Goal: Task Accomplishment & Management: Complete application form

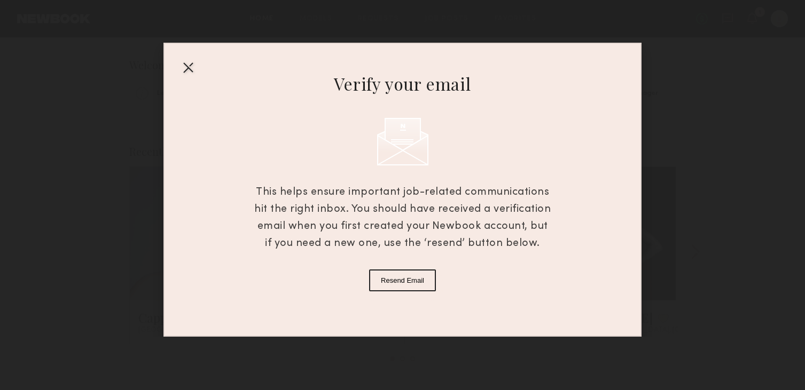
click at [185, 67] on div at bounding box center [187, 67] width 17 height 17
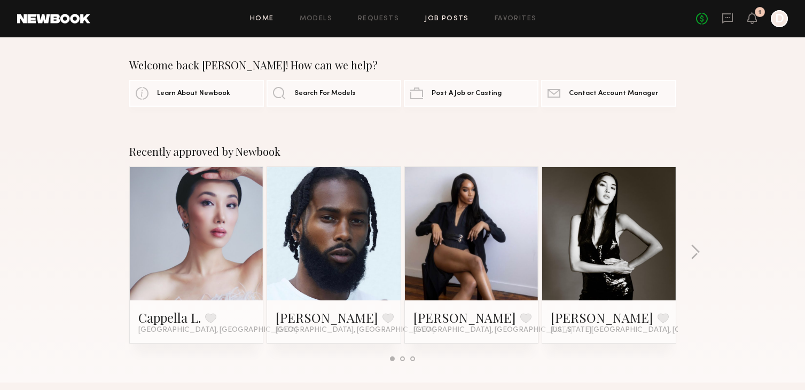
click at [456, 18] on link "Job Posts" at bounding box center [447, 18] width 44 height 7
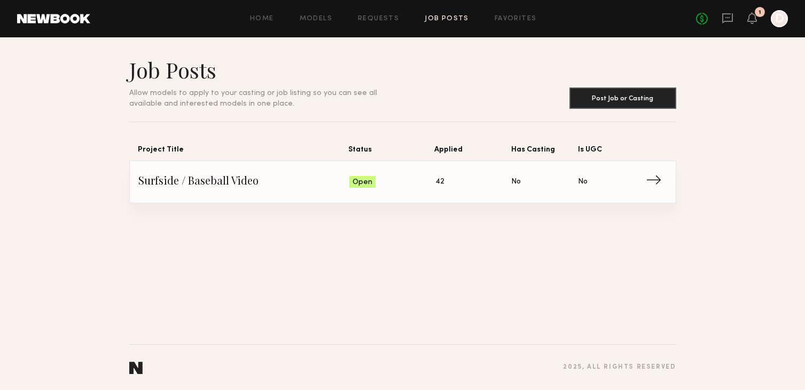
click at [210, 184] on span "Surfside / Baseball Video" at bounding box center [243, 182] width 211 height 16
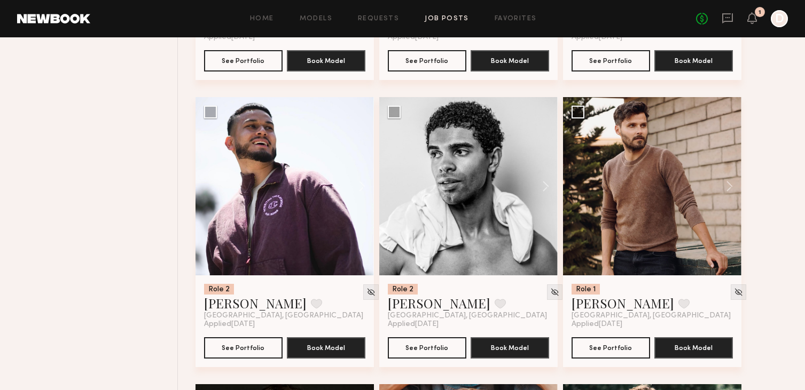
scroll to position [665, 0]
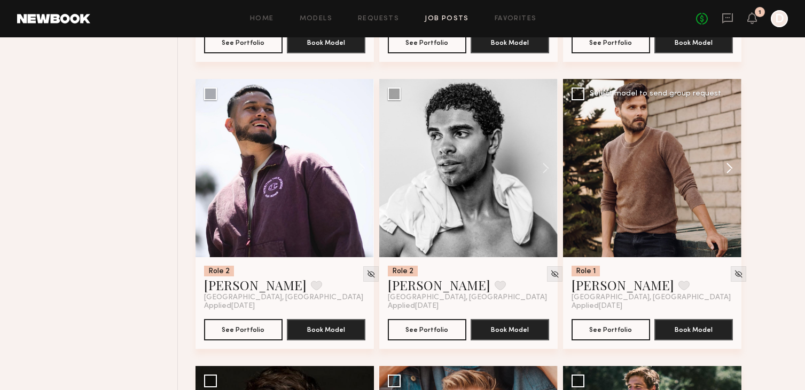
click at [733, 169] on button at bounding box center [724, 168] width 34 height 178
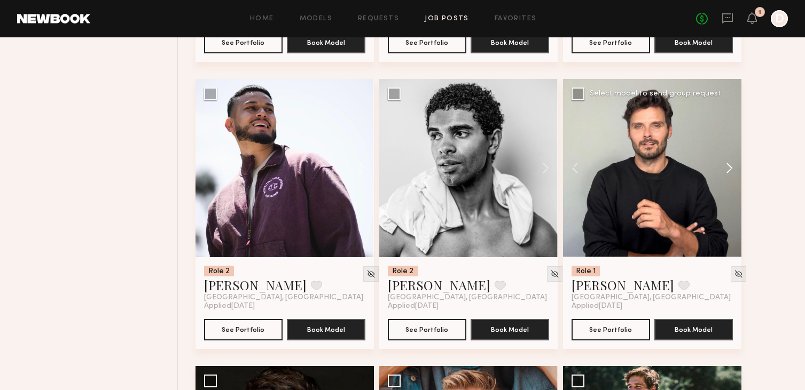
click at [732, 169] on button at bounding box center [724, 168] width 34 height 178
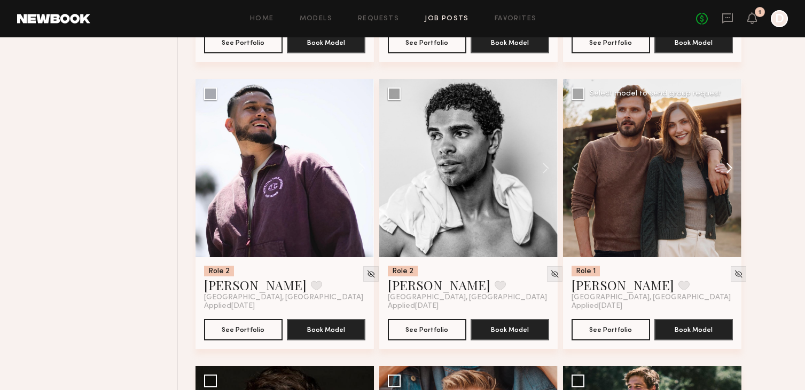
click at [731, 169] on button at bounding box center [724, 168] width 34 height 178
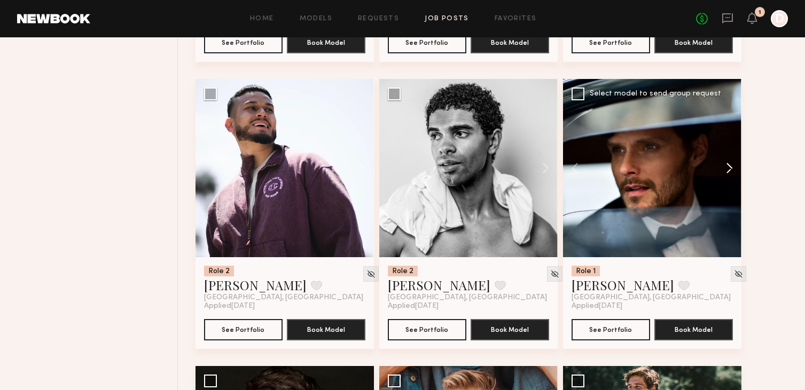
click at [731, 169] on button at bounding box center [724, 168] width 34 height 178
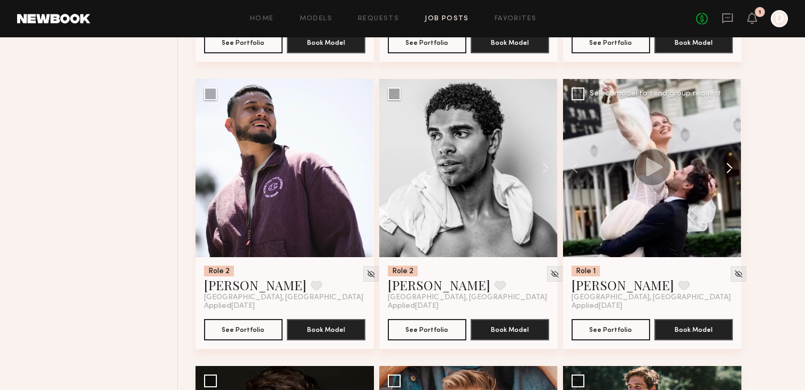
click at [731, 169] on button at bounding box center [724, 168] width 34 height 178
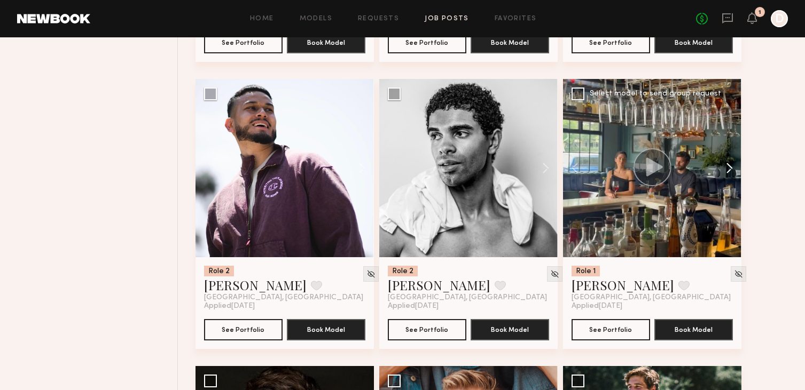
click at [731, 169] on button at bounding box center [724, 168] width 34 height 178
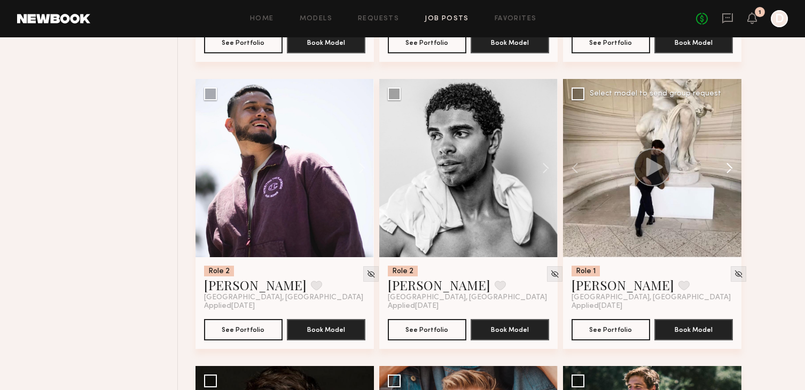
click at [731, 169] on button at bounding box center [724, 168] width 34 height 178
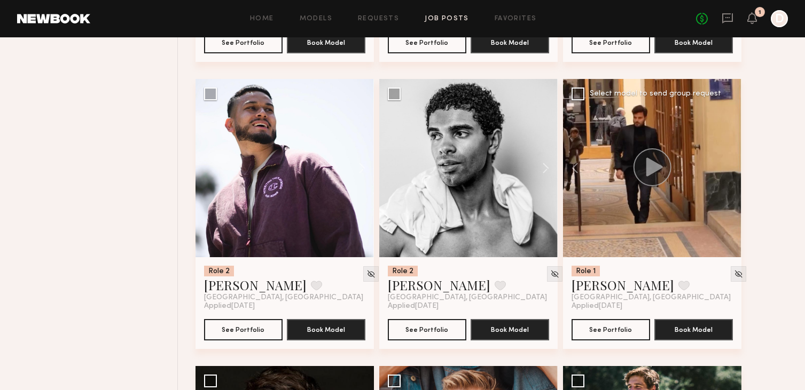
click at [731, 169] on div at bounding box center [652, 168] width 178 height 178
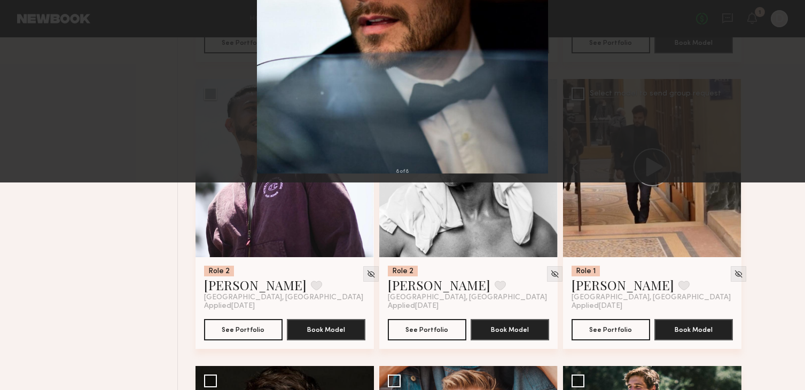
click at [25, 25] on button at bounding box center [24, 25] width 17 height 19
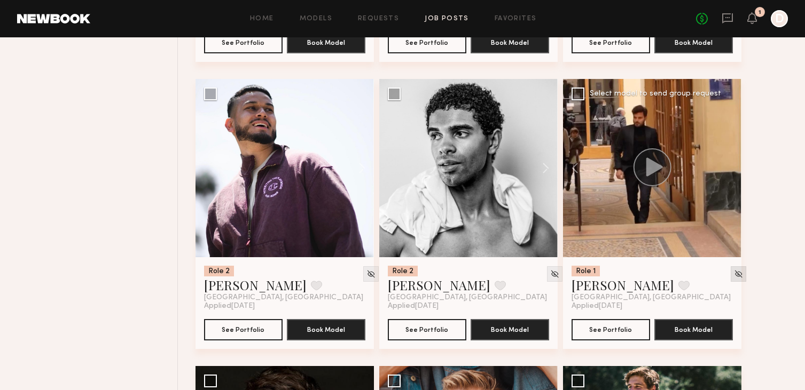
click at [734, 277] on img at bounding box center [738, 274] width 9 height 9
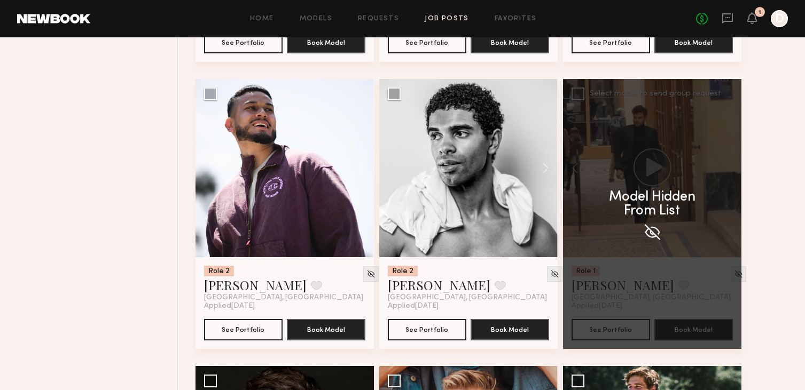
click at [648, 239] on img at bounding box center [651, 232] width 19 height 19
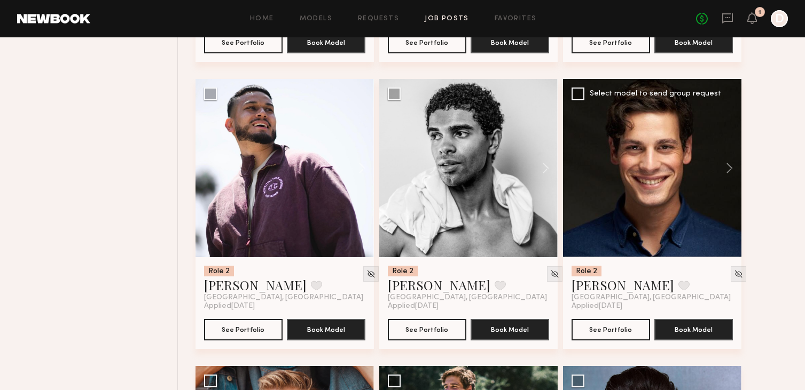
click at [652, 231] on div at bounding box center [652, 168] width 178 height 178
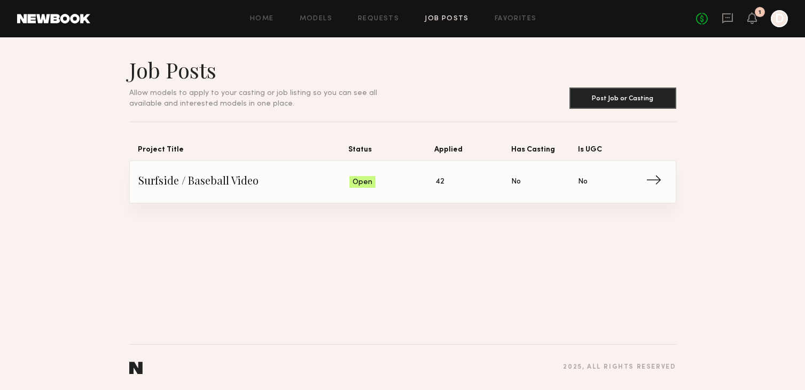
click at [241, 182] on span "Surfside / Baseball Video" at bounding box center [243, 182] width 211 height 16
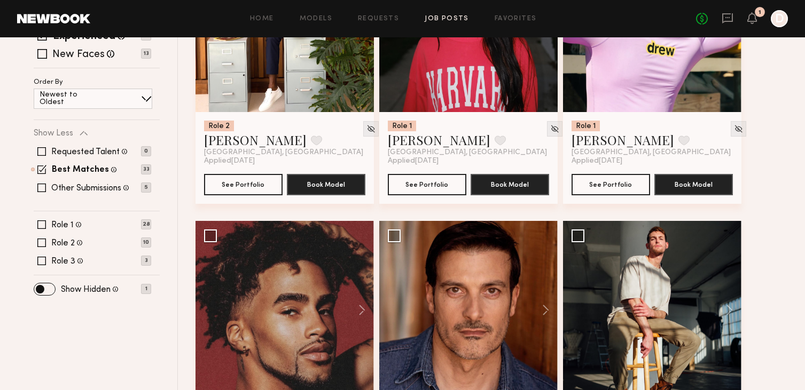
scroll to position [252, 0]
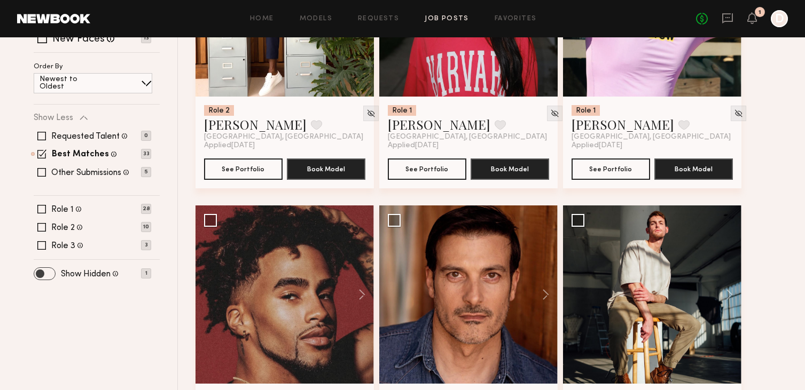
click at [46, 275] on span at bounding box center [44, 274] width 21 height 12
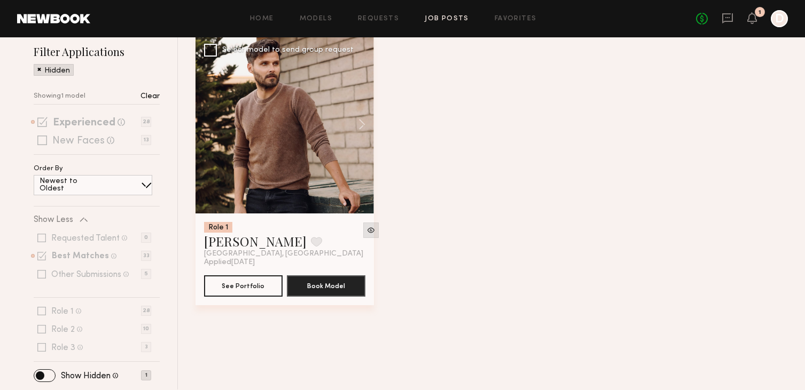
click at [366, 233] on img at bounding box center [370, 230] width 9 height 9
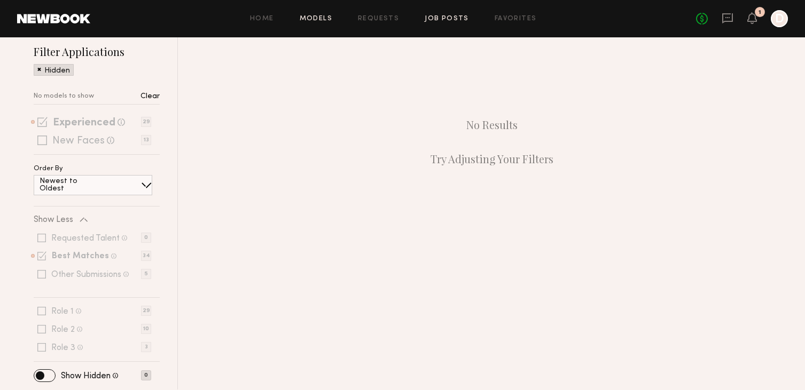
click at [320, 21] on link "Models" at bounding box center [316, 18] width 33 height 7
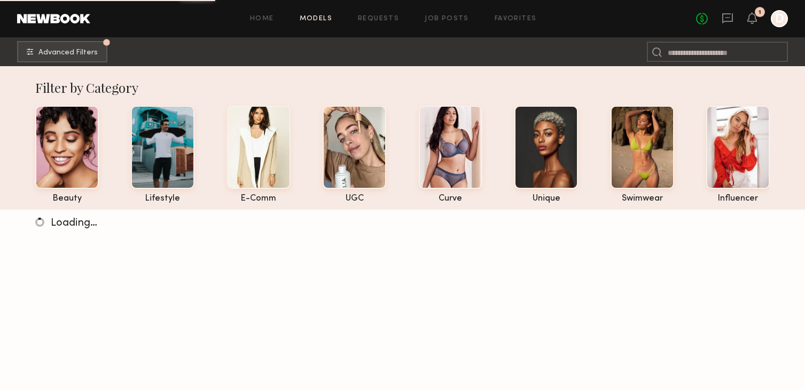
click at [256, 25] on div "Home Models Requests Job Posts Favorites Sign Out No fees up to $5,000 1 D" at bounding box center [438, 18] width 697 height 17
click at [264, 20] on link "Home" at bounding box center [262, 18] width 24 height 7
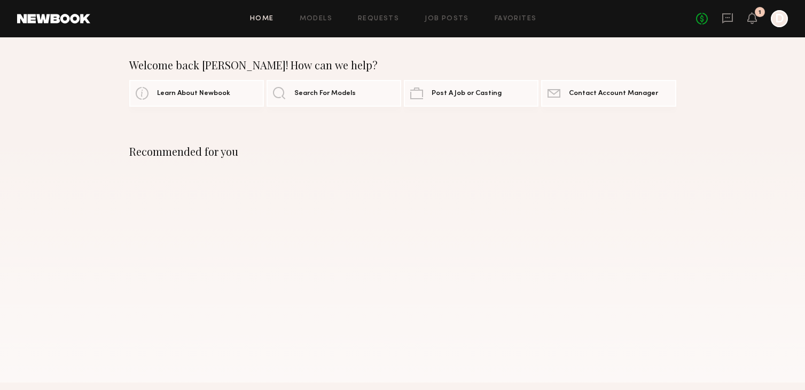
click at [452, 30] on header "Home Models Requests Job Posts Favorites Sign Out No fees up to $5,000 1 D" at bounding box center [402, 18] width 805 height 37
click at [448, 26] on div "Home Models Requests Job Posts Favorites Sign Out No fees up to $5,000 1 D" at bounding box center [438, 18] width 697 height 17
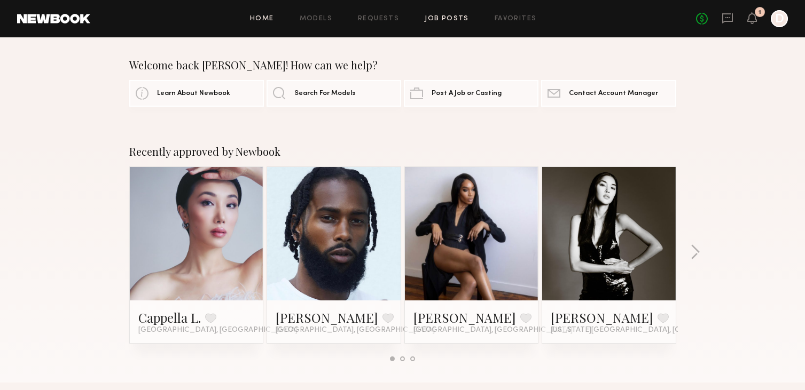
click at [444, 19] on link "Job Posts" at bounding box center [447, 18] width 44 height 7
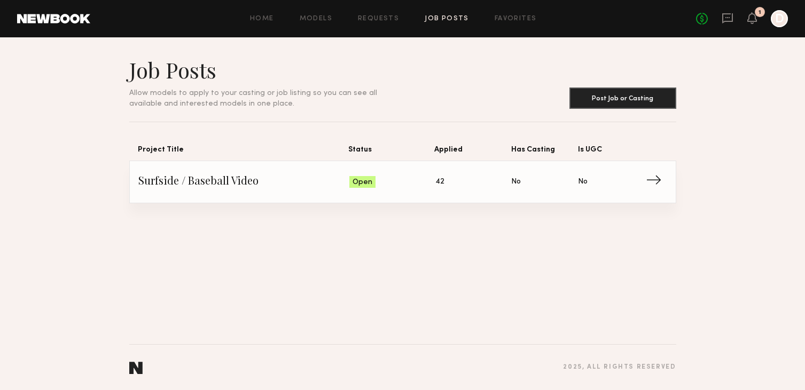
click at [219, 195] on link "Surfside / Baseball Video Status: Open Applied: 42 Has Casting: No Is UGC: No →" at bounding box center [402, 182] width 529 height 42
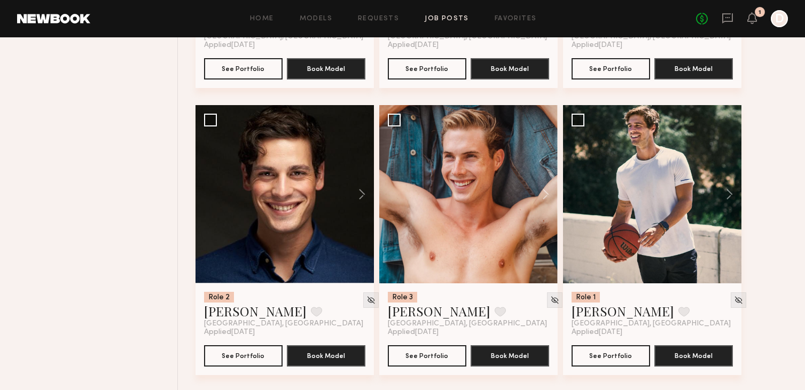
scroll to position [928, 0]
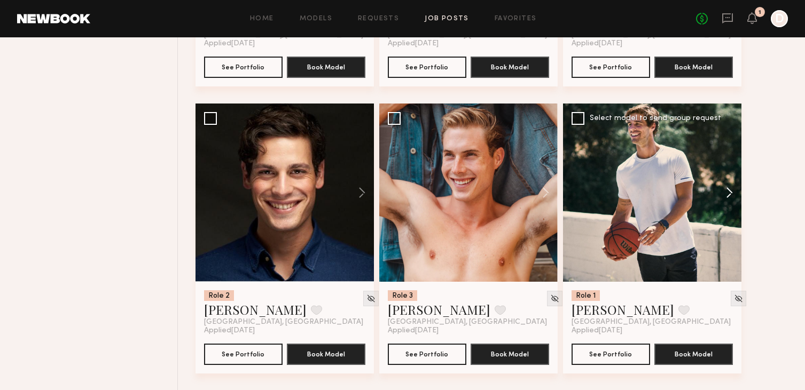
click at [731, 189] on button at bounding box center [724, 193] width 34 height 178
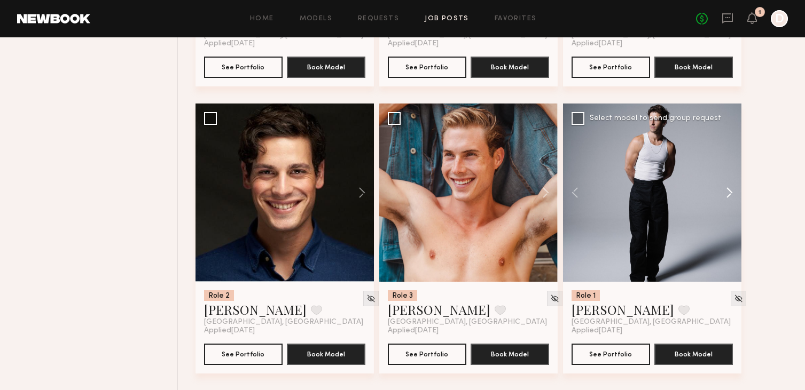
click at [731, 191] on button at bounding box center [724, 193] width 34 height 178
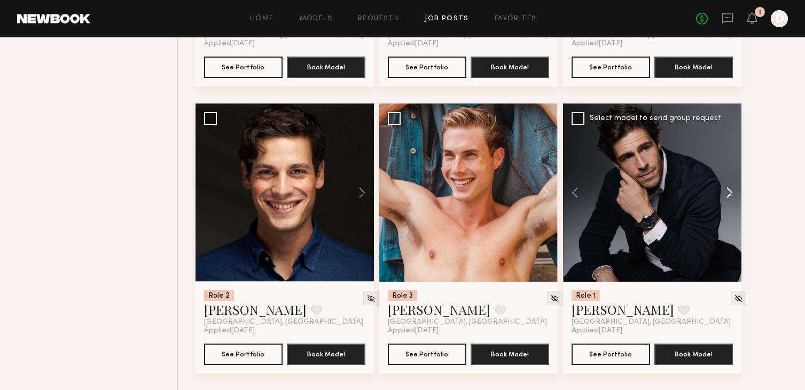
click at [731, 191] on button at bounding box center [724, 193] width 34 height 178
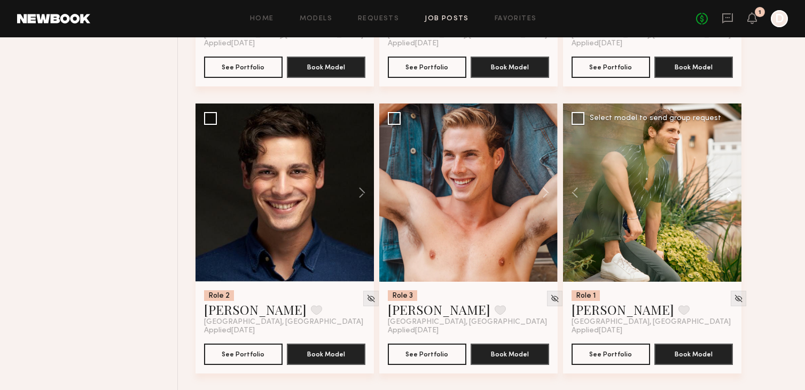
click at [731, 191] on button at bounding box center [724, 193] width 34 height 178
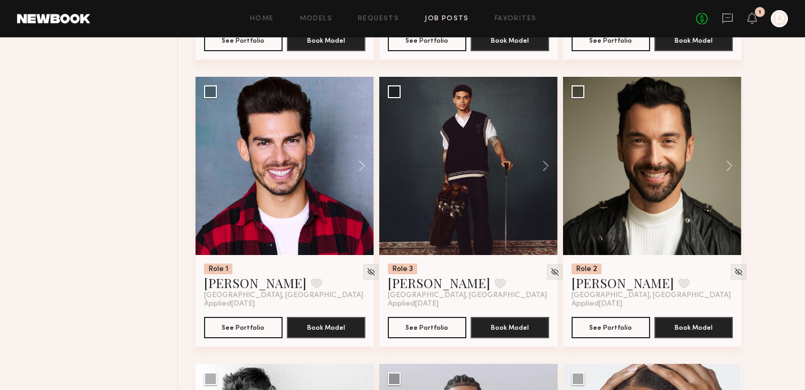
scroll to position [1216, 0]
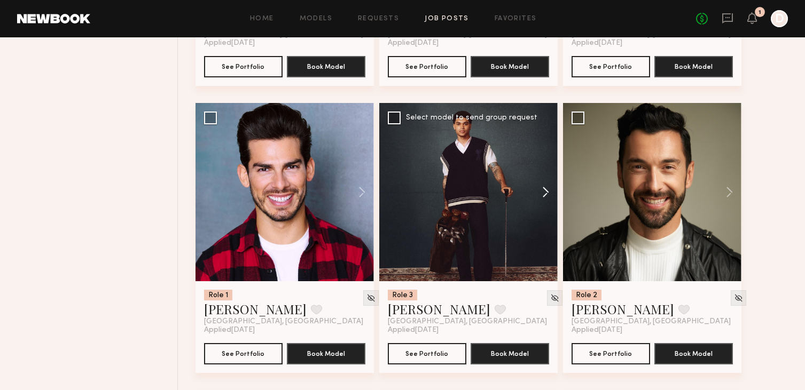
click at [546, 197] on button at bounding box center [540, 192] width 34 height 178
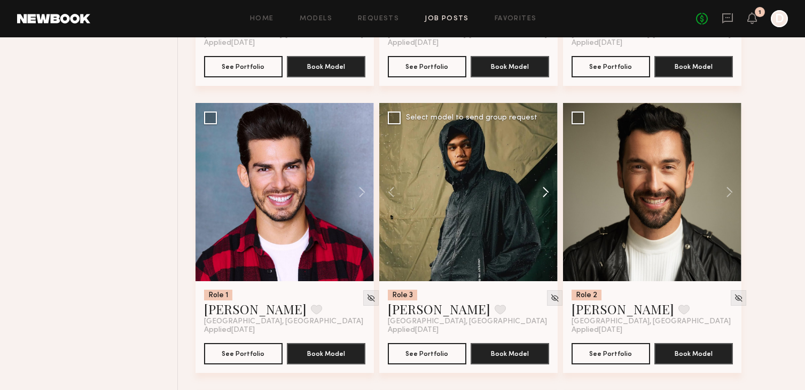
click at [546, 197] on button at bounding box center [540, 192] width 34 height 178
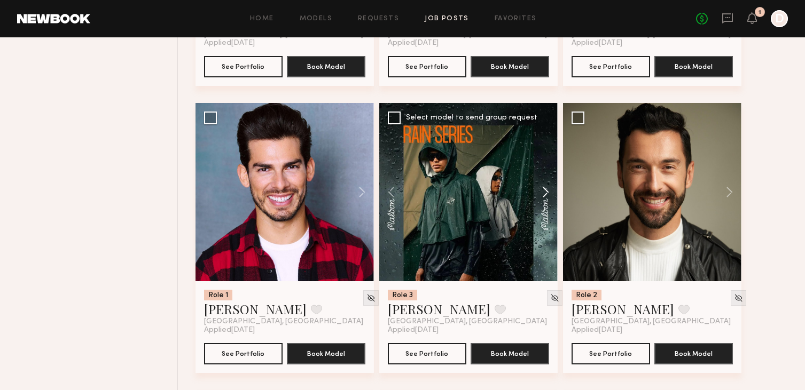
click at [546, 197] on button at bounding box center [540, 192] width 34 height 178
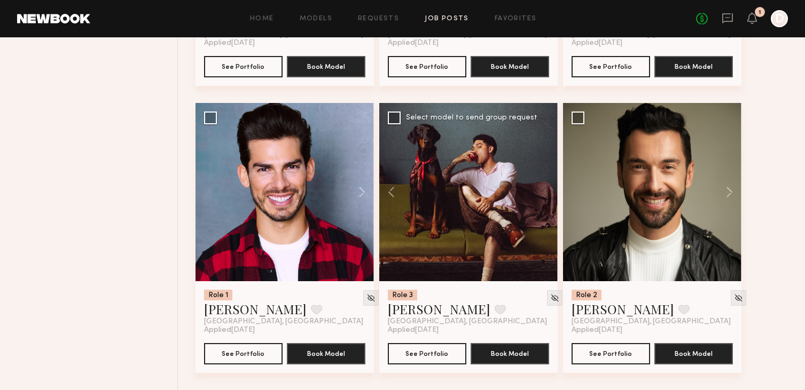
click at [545, 197] on div at bounding box center [468, 192] width 178 height 178
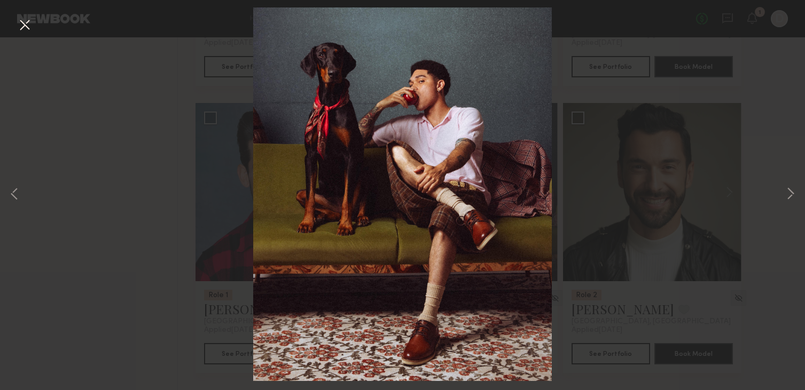
click at [26, 28] on button at bounding box center [24, 25] width 17 height 19
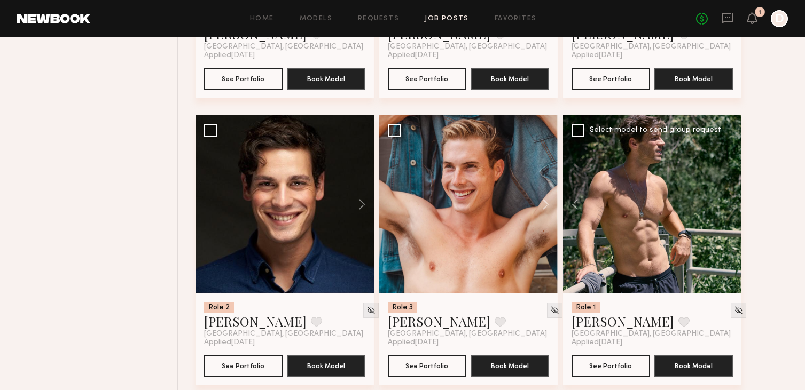
scroll to position [923, 0]
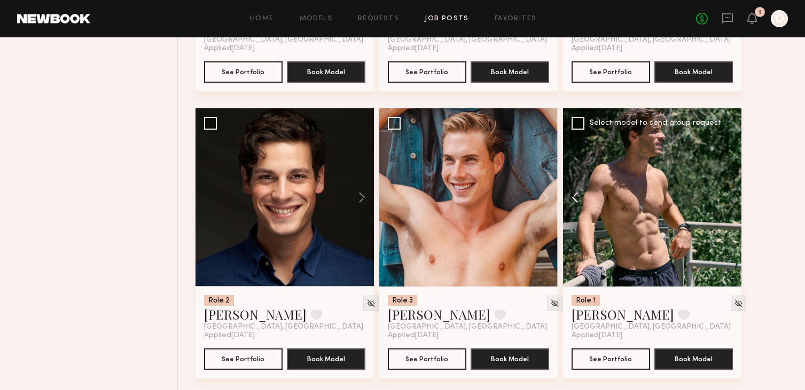
click at [577, 200] on button at bounding box center [580, 197] width 34 height 178
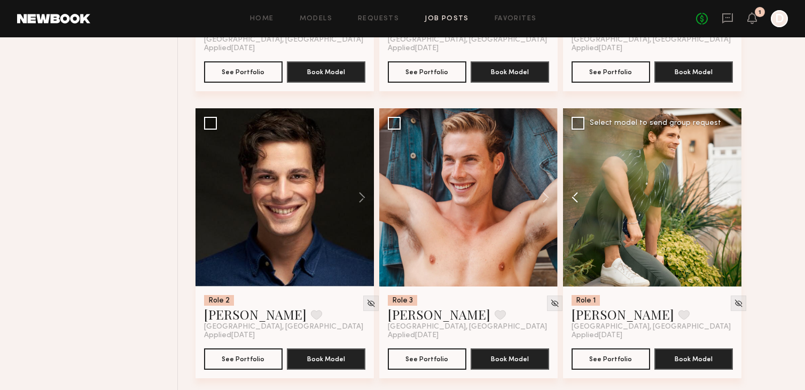
click at [577, 200] on button at bounding box center [580, 197] width 34 height 178
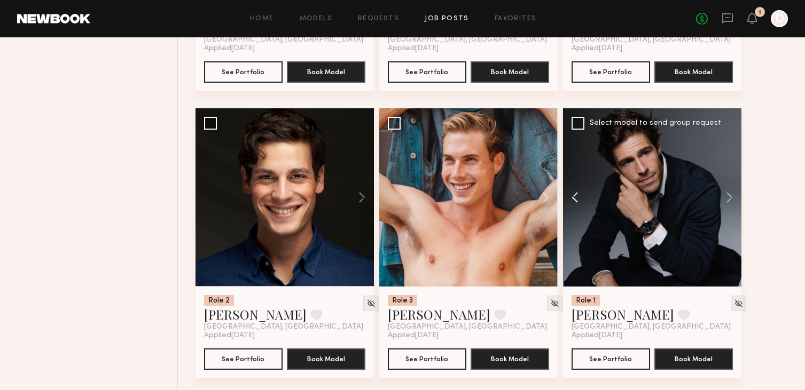
click at [577, 200] on button at bounding box center [580, 197] width 34 height 178
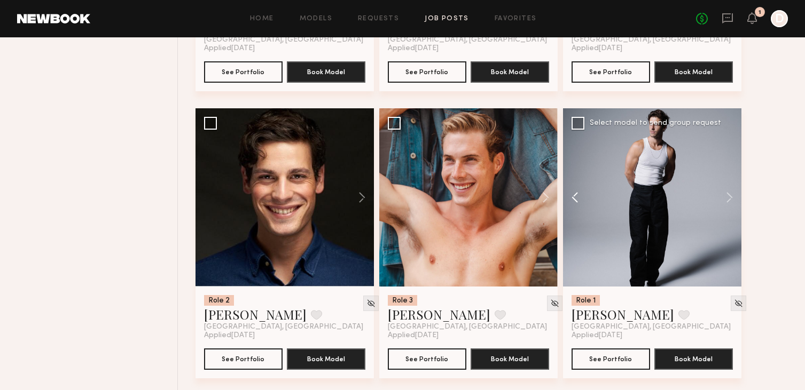
click at [577, 200] on button at bounding box center [580, 197] width 34 height 178
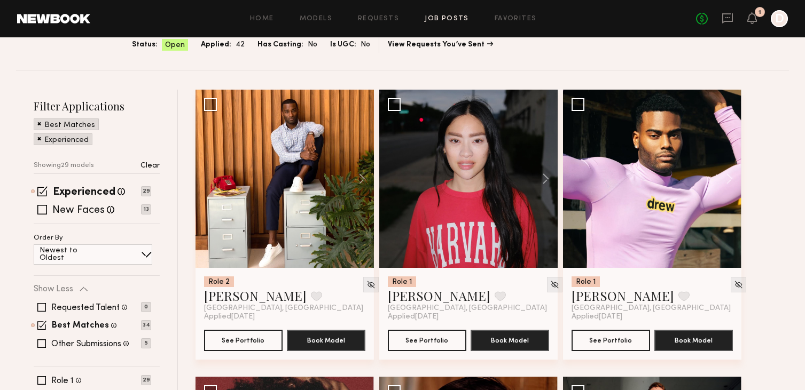
scroll to position [0, 0]
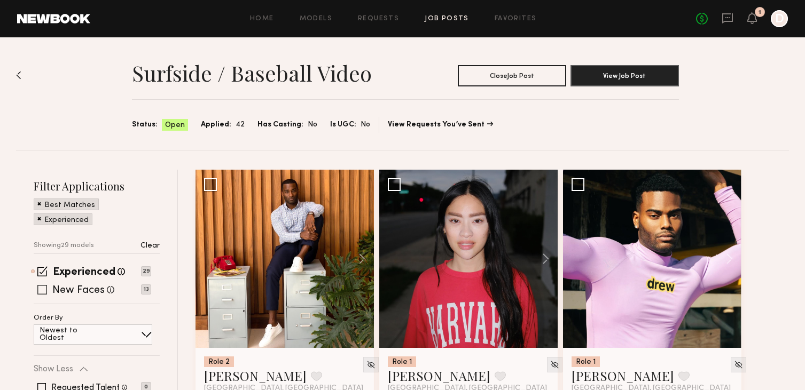
click at [46, 291] on span at bounding box center [42, 290] width 10 height 10
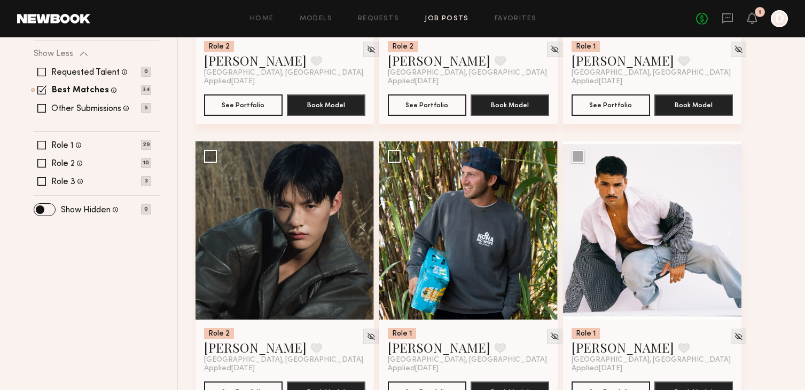
scroll to position [319, 0]
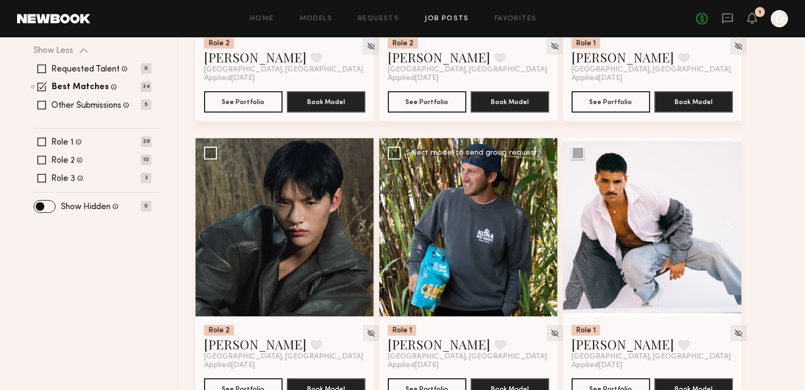
click at [544, 229] on button at bounding box center [540, 227] width 34 height 178
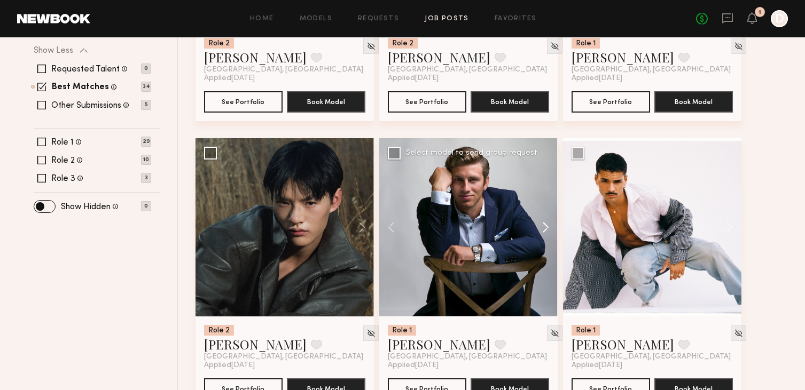
click at [544, 229] on button at bounding box center [540, 227] width 34 height 178
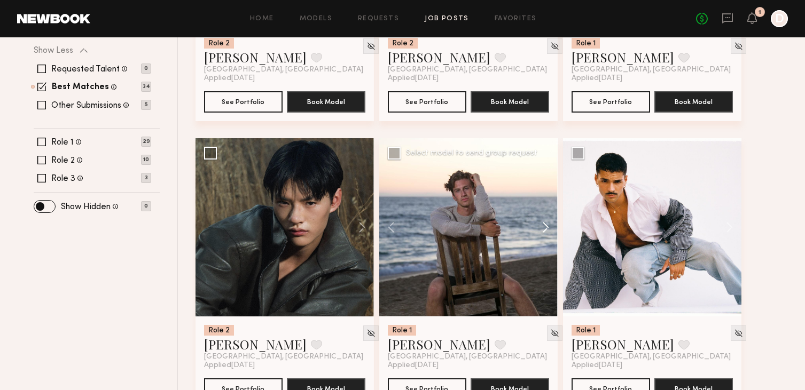
click at [544, 229] on button at bounding box center [540, 227] width 34 height 178
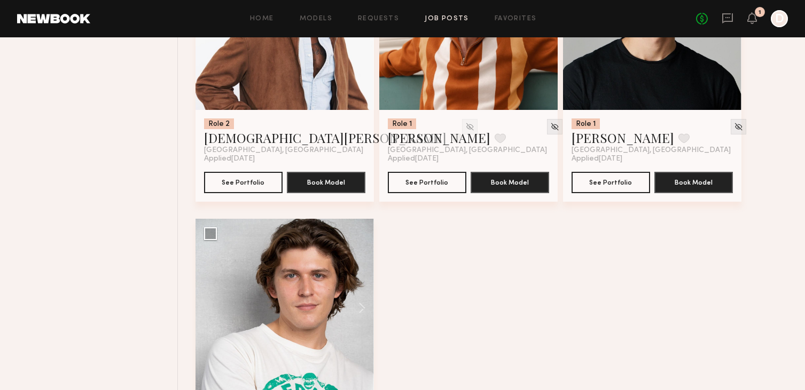
scroll to position [3230, 0]
